Goal: Information Seeking & Learning: Learn about a topic

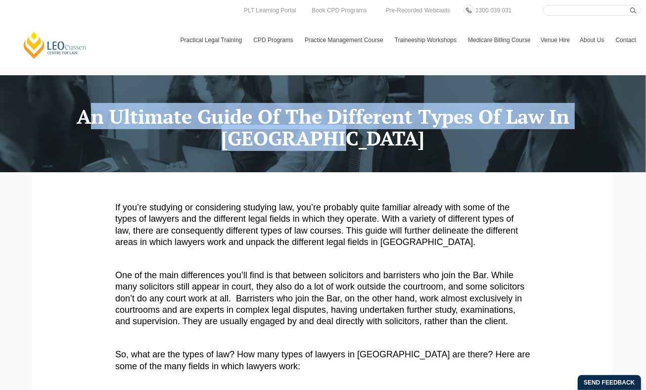
drag, startPoint x: 31, startPoint y: 128, endPoint x: 621, endPoint y: 129, distance: 590.5
click at [605, 129] on h1 "An Ultimate Guide Of The Different Types Of Law In Australia" at bounding box center [323, 127] width 564 height 44
copy h1 "An Ultimate Guide Of The Different Types Of Law In Australia"
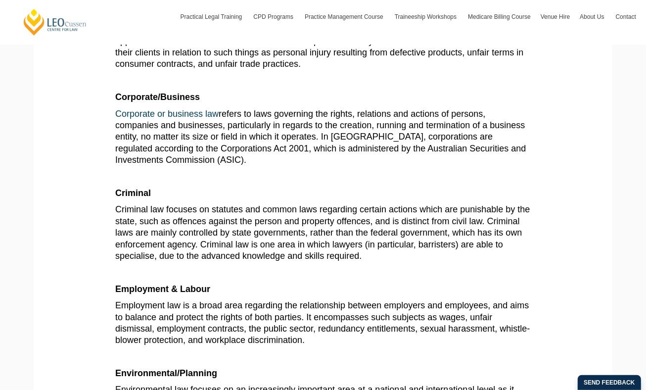
scroll to position [746, 0]
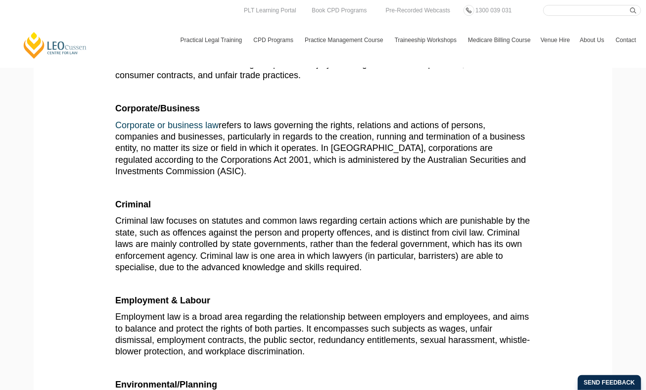
click at [341, 312] on span "Employment law is a broad area regarding the relationship between employers and…" at bounding box center [322, 334] width 414 height 45
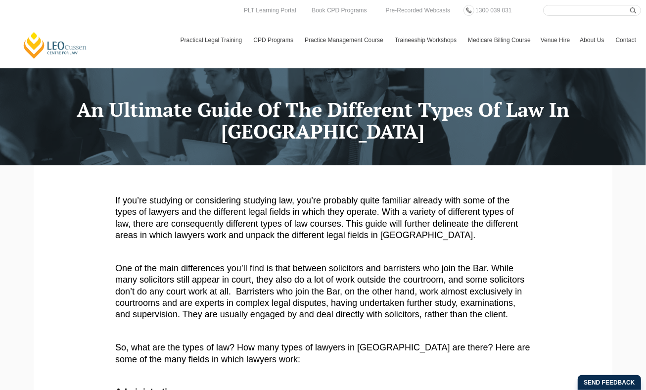
scroll to position [0, 0]
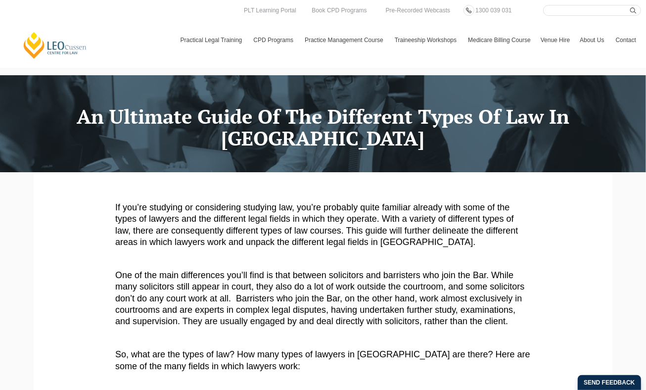
click at [595, 13] on input "Search here" at bounding box center [592, 10] width 98 height 11
type input "tribal"
click at [630, 5] on button "submit" at bounding box center [635, 10] width 11 height 11
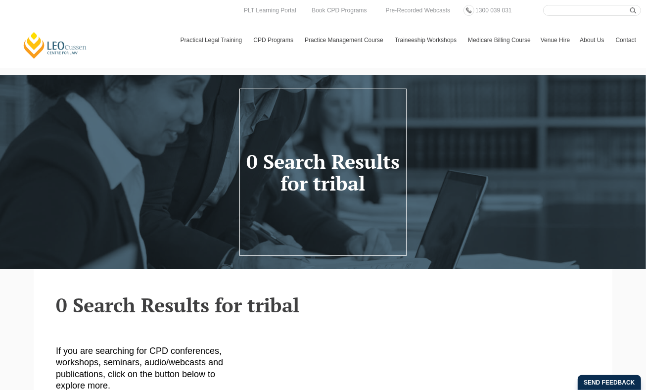
click at [579, 10] on input "Search here" at bounding box center [592, 10] width 98 height 11
type input "customary"
click at [630, 5] on button "submit" at bounding box center [635, 10] width 11 height 11
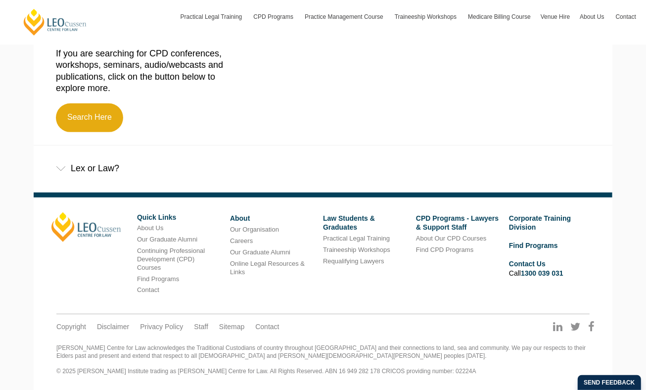
scroll to position [309, 0]
click at [74, 167] on div "Lex or Law?" at bounding box center [323, 168] width 579 height 46
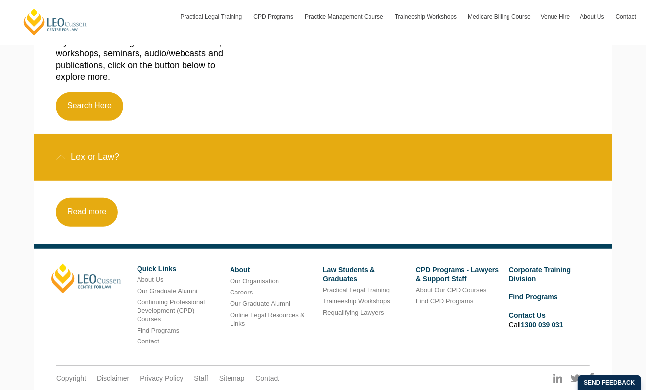
scroll to position [266, 0]
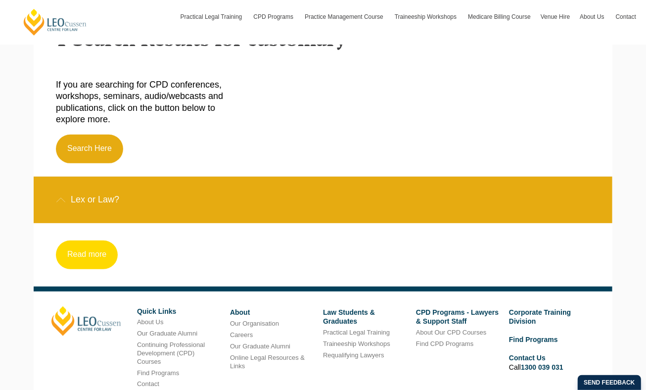
click at [71, 251] on link "Read more" at bounding box center [87, 254] width 62 height 29
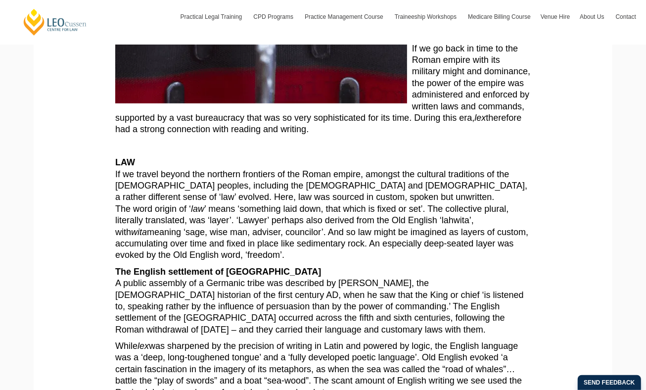
scroll to position [415, 0]
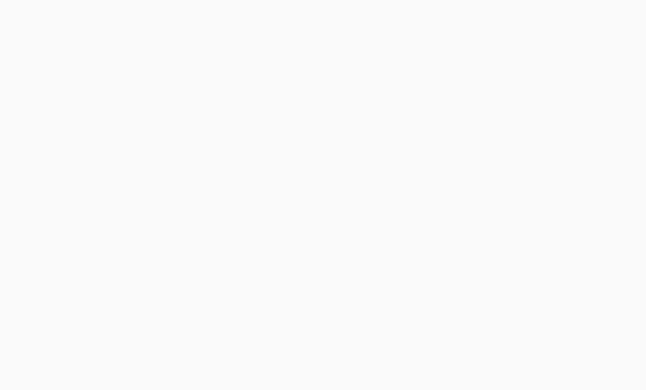
scroll to position [308, 0]
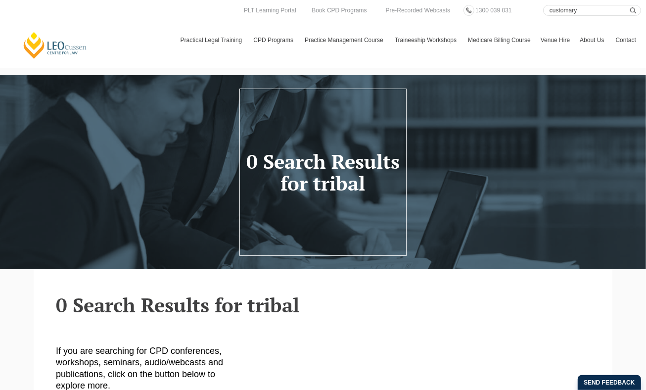
drag, startPoint x: 584, startPoint y: 12, endPoint x: 544, endPoint y: 9, distance: 39.1
click at [544, 9] on input "customary" at bounding box center [592, 10] width 98 height 11
type input "first nations"
click at [630, 5] on button "submit" at bounding box center [635, 10] width 11 height 11
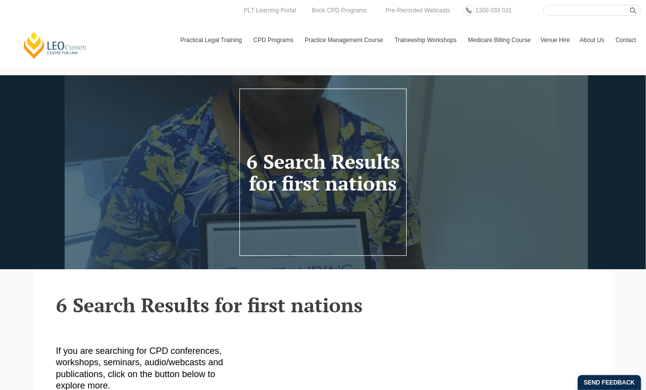
click at [570, 11] on input "Search here" at bounding box center [592, 10] width 98 height 11
type input "s"
type input "aboriginal"
click at [630, 5] on button "submit" at bounding box center [635, 10] width 11 height 11
click at [611, 8] on input "Search here" at bounding box center [592, 10] width 98 height 11
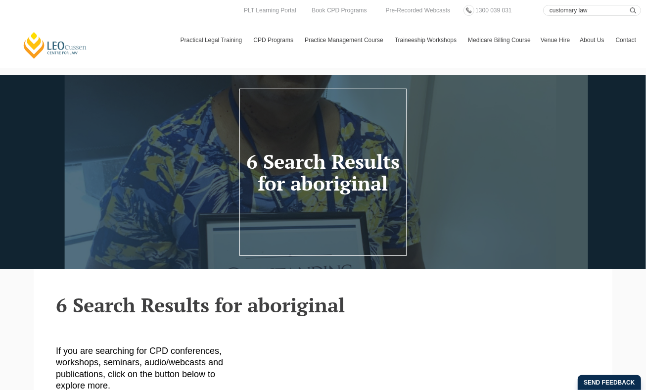
type input "customary law"
click at [630, 5] on button "submit" at bounding box center [635, 10] width 11 height 11
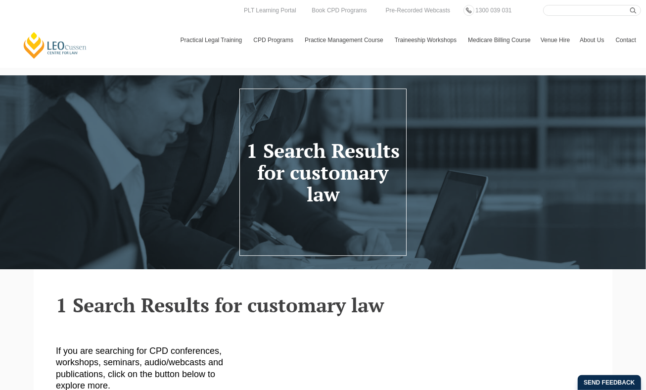
click at [592, 13] on input "Search here" at bounding box center [592, 10] width 98 height 11
type input "tribal law"
click at [630, 5] on button "submit" at bounding box center [635, 10] width 11 height 11
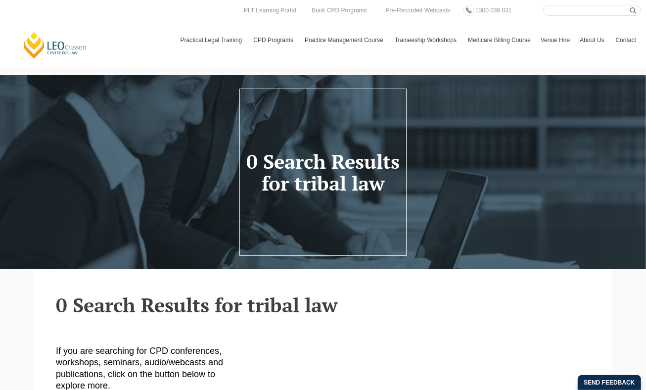
click at [597, 13] on input "Search here" at bounding box center [592, 10] width 98 height 11
type input "first nations law"
click at [630, 5] on button "submit" at bounding box center [635, 10] width 11 height 11
